Goal: Use online tool/utility

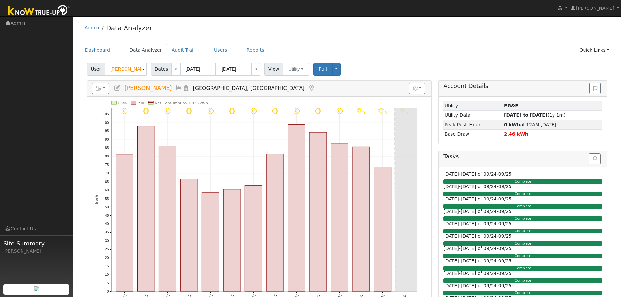
scroll to position [92, 0]
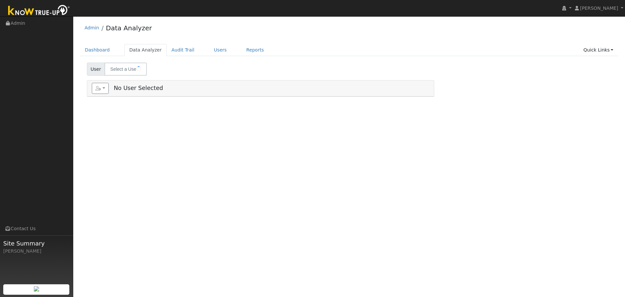
type input "[PERSON_NAME]"
